Goal: Communication & Community: Ask a question

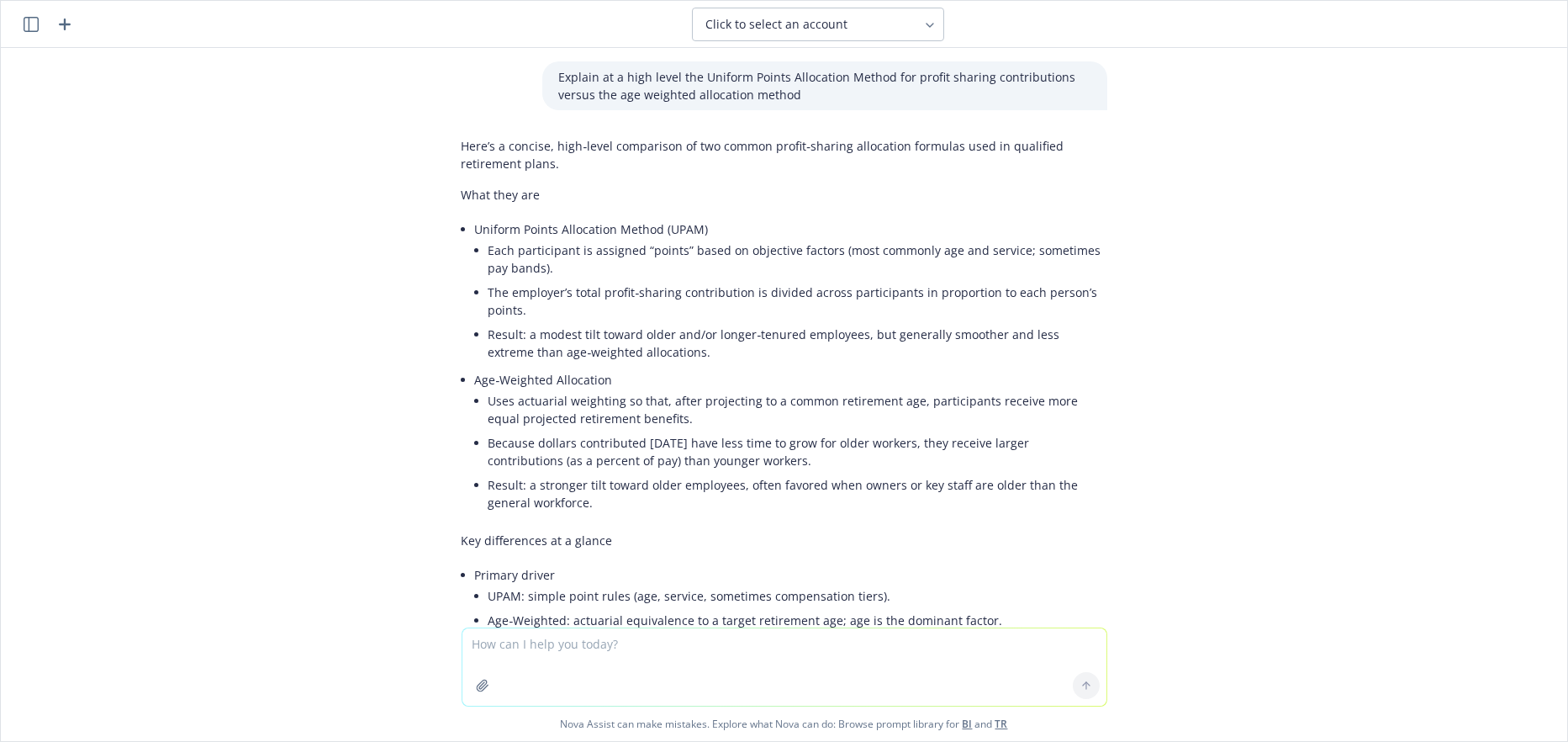
scroll to position [252, 0]
